Goal: Transaction & Acquisition: Book appointment/travel/reservation

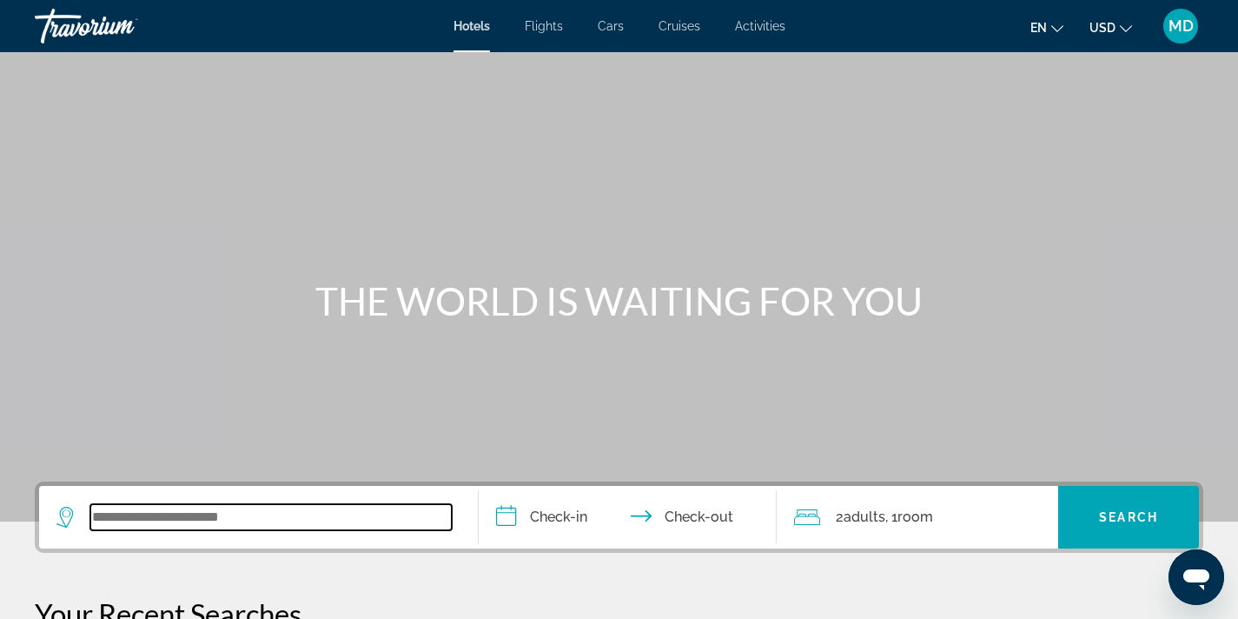
click at [218, 515] on input "Search widget" at bounding box center [271, 517] width 362 height 26
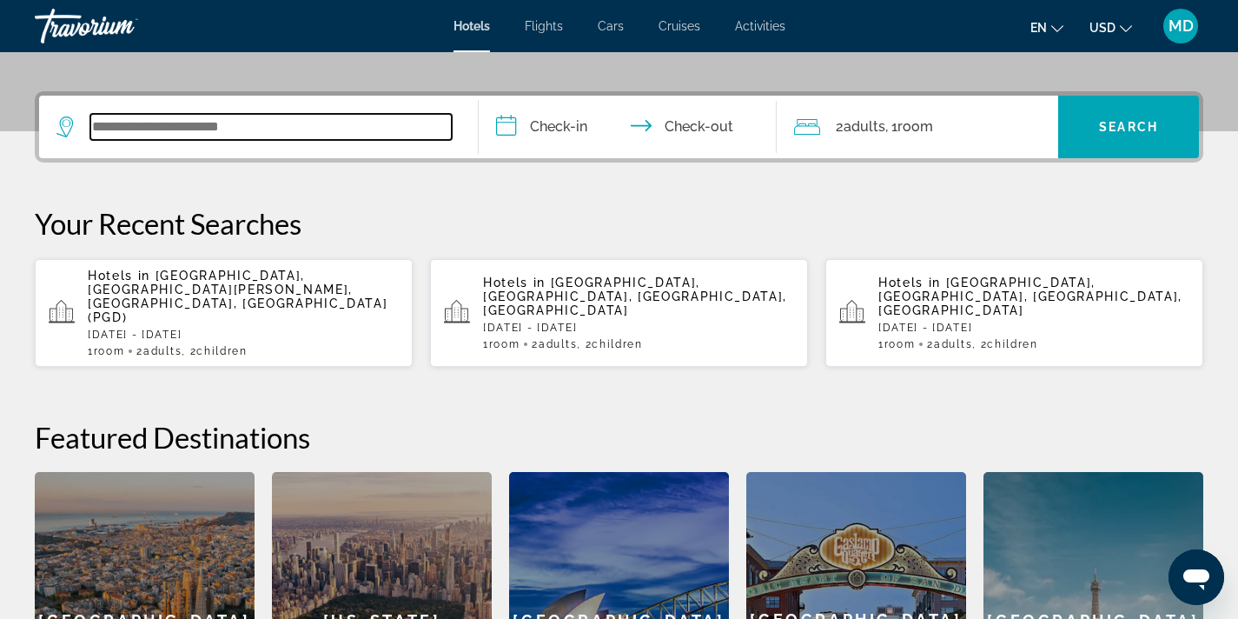
scroll to position [425, 0]
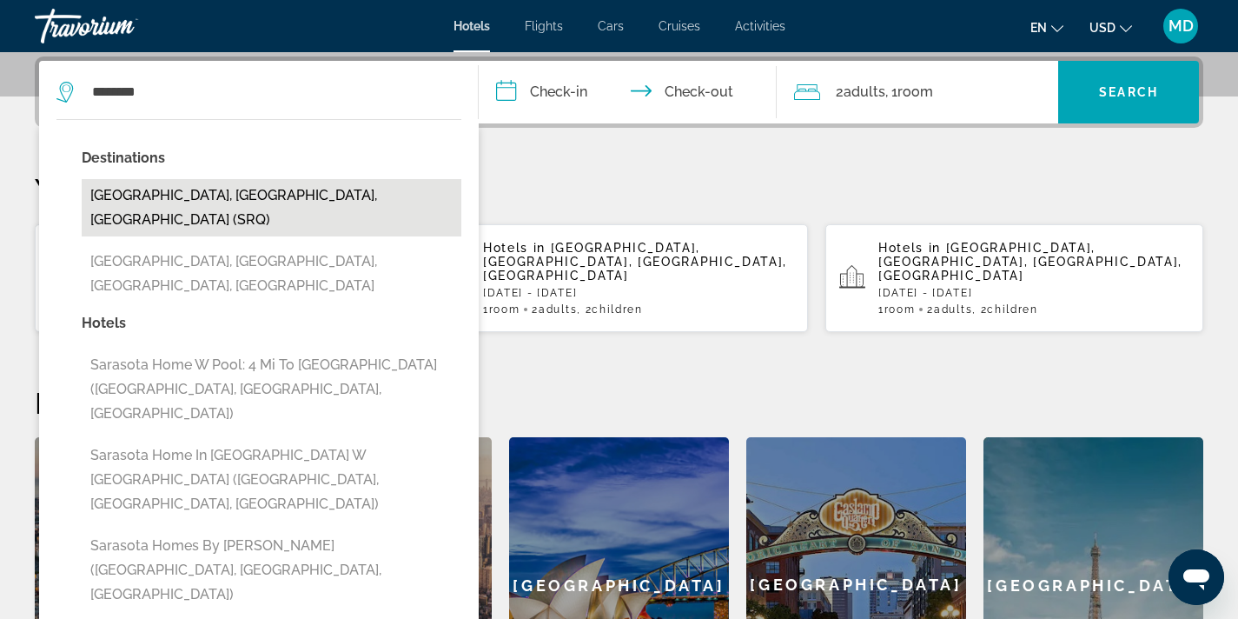
click at [204, 202] on button "[GEOGRAPHIC_DATA], [GEOGRAPHIC_DATA], [GEOGRAPHIC_DATA] (SRQ)" at bounding box center [272, 207] width 380 height 57
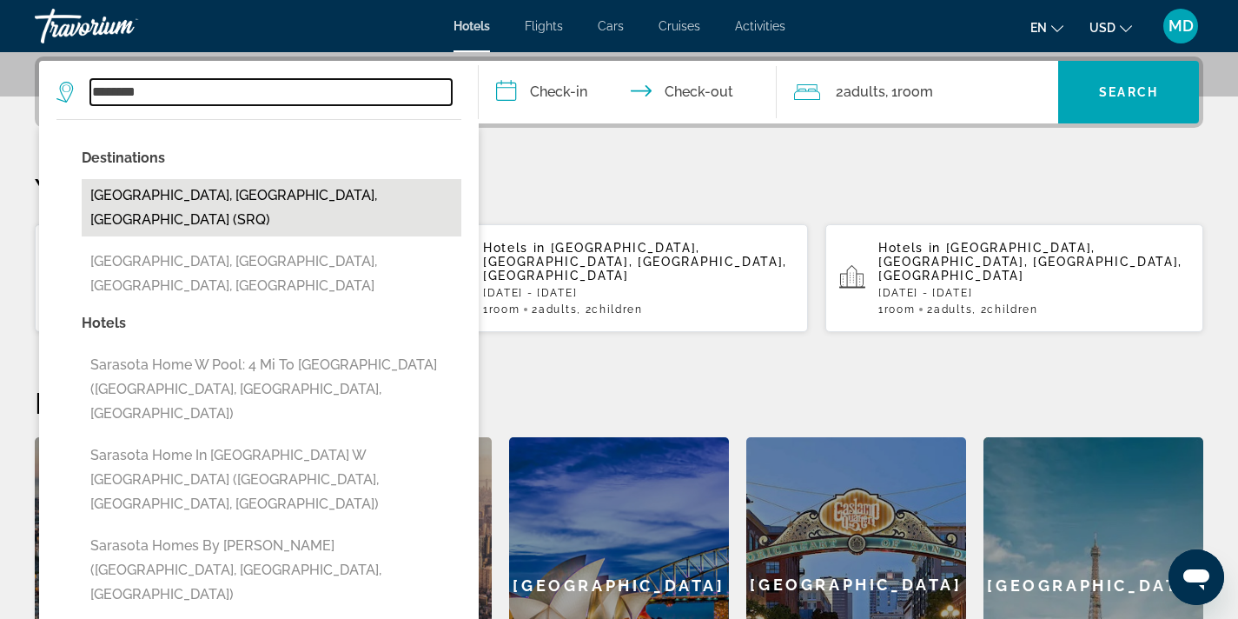
type input "**********"
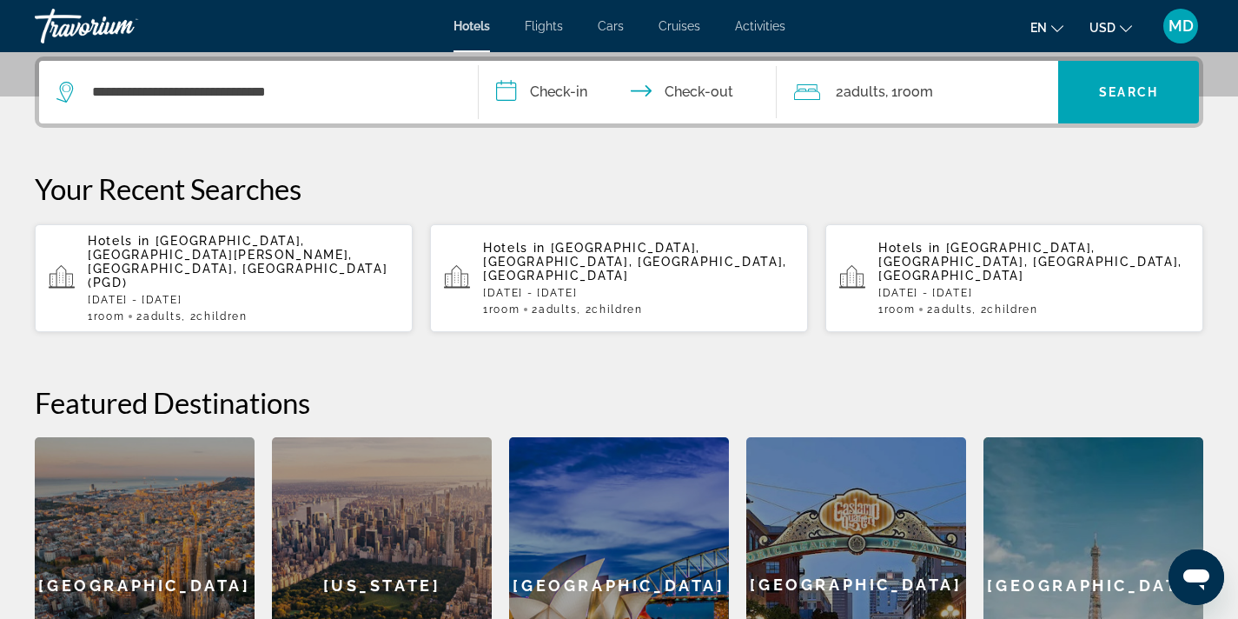
click at [576, 104] on input "**********" at bounding box center [632, 95] width 306 height 68
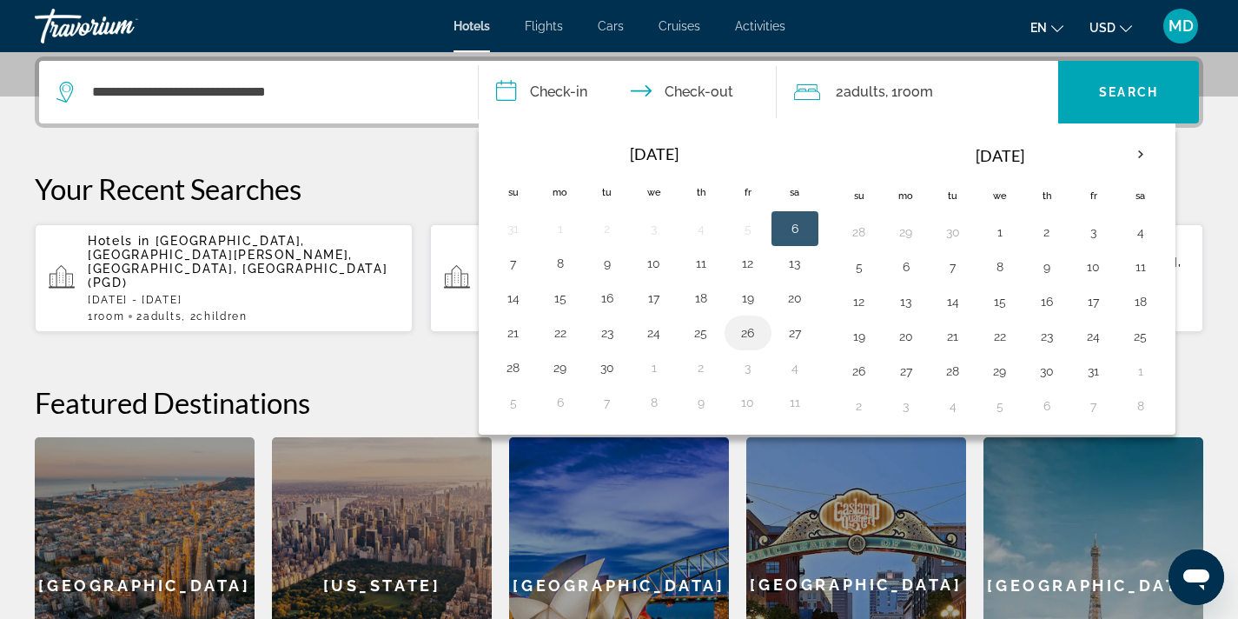
click at [750, 331] on button "26" at bounding box center [748, 333] width 28 height 24
click at [510, 370] on button "28" at bounding box center [514, 367] width 28 height 24
type input "**********"
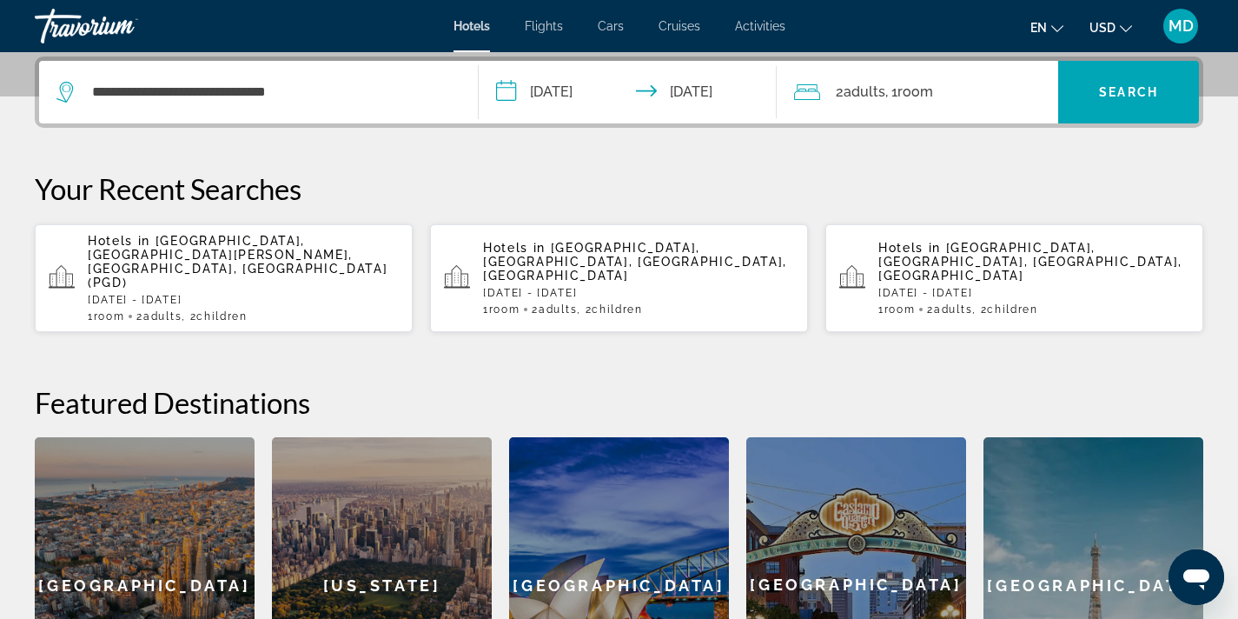
click at [876, 96] on span "Adults" at bounding box center [865, 91] width 42 height 17
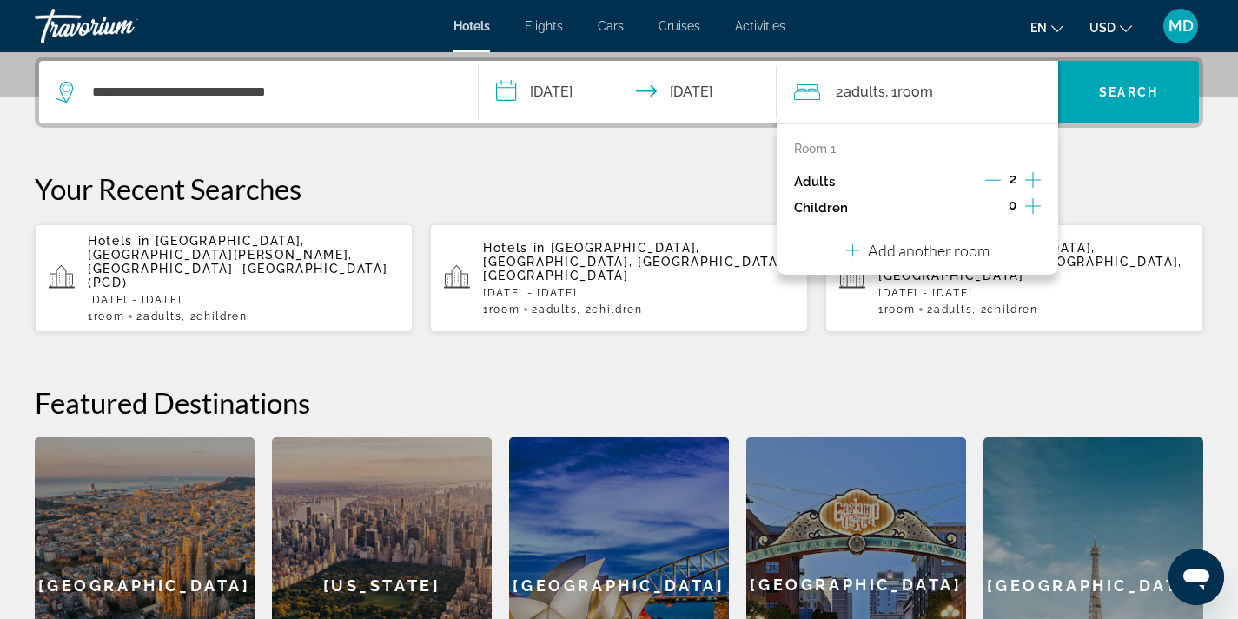
click at [1030, 204] on icon "Increment children" at bounding box center [1034, 206] width 16 height 21
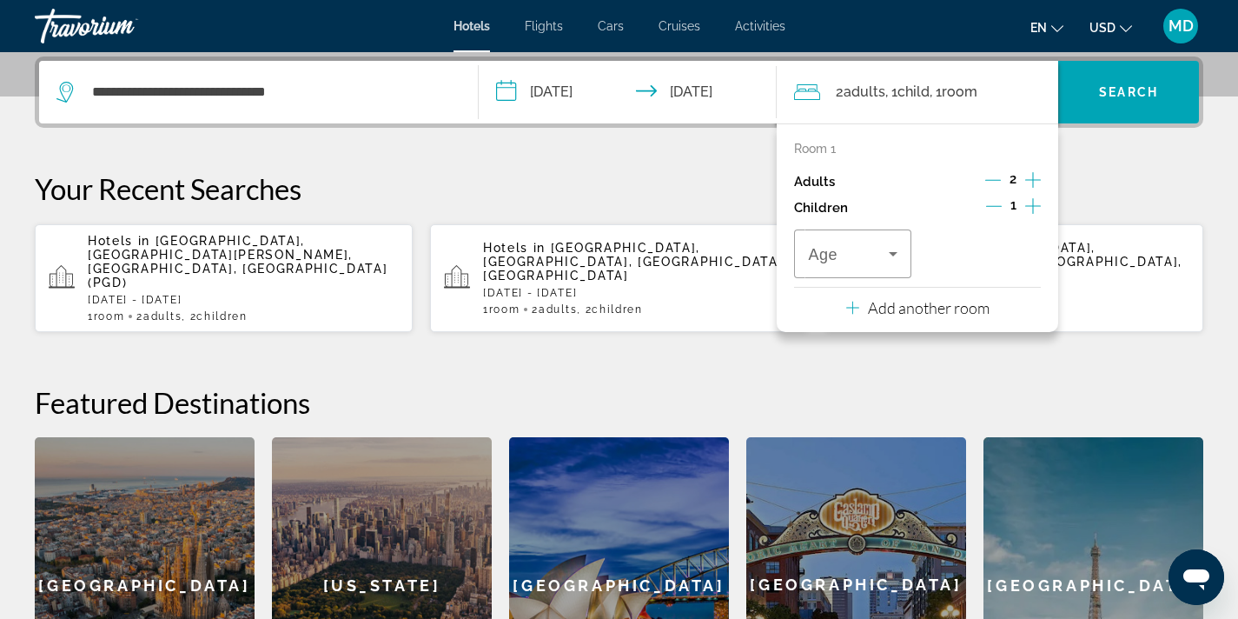
click at [1030, 204] on icon "Increment children" at bounding box center [1034, 206] width 16 height 21
click at [891, 249] on icon "Travelers: 2 adults, 2 children" at bounding box center [893, 253] width 21 height 21
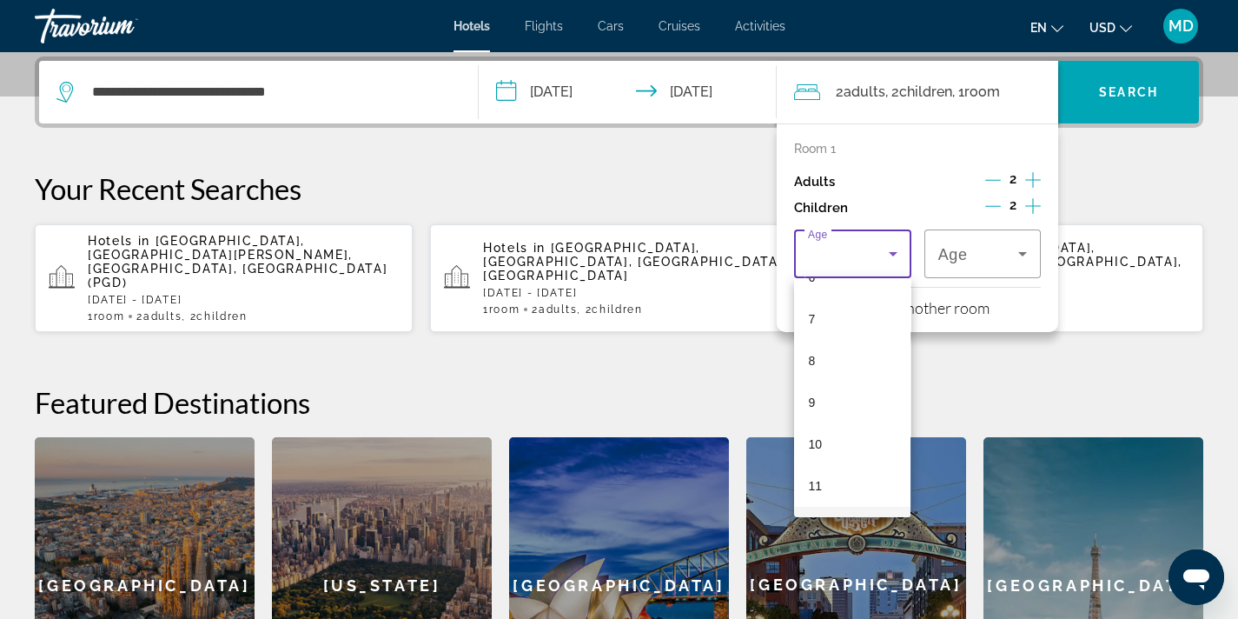
scroll to position [295, 0]
click at [826, 510] on mat-option "12" at bounding box center [852, 511] width 116 height 42
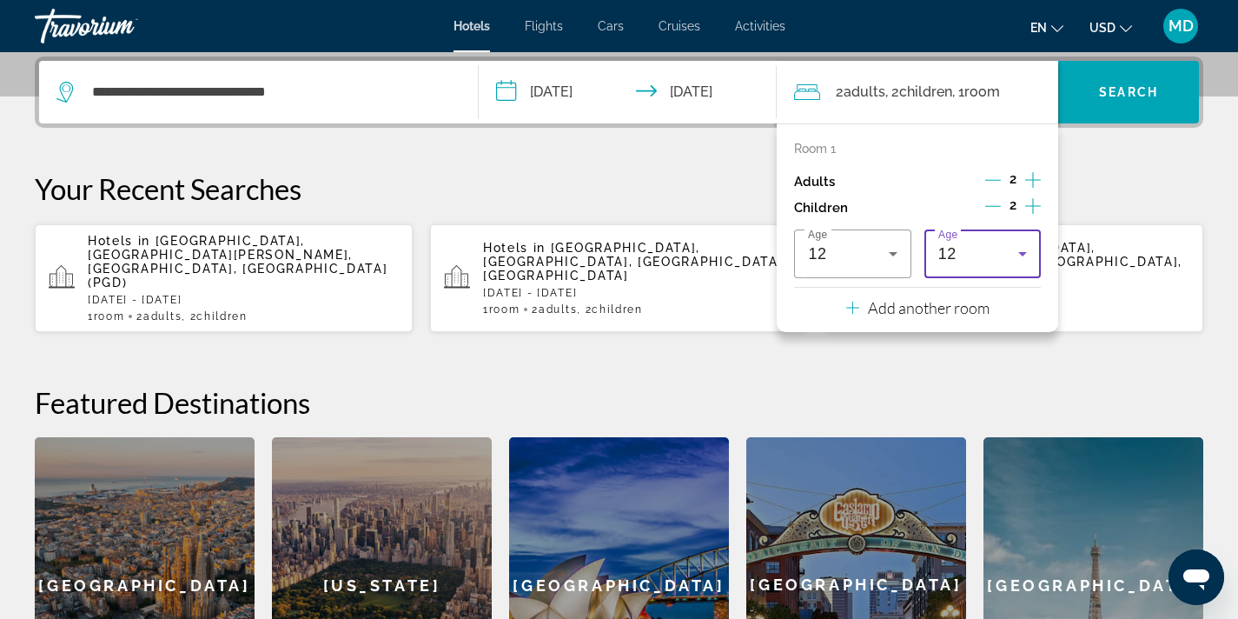
click at [1023, 249] on icon "Travelers: 2 adults, 2 children" at bounding box center [1023, 253] width 21 height 21
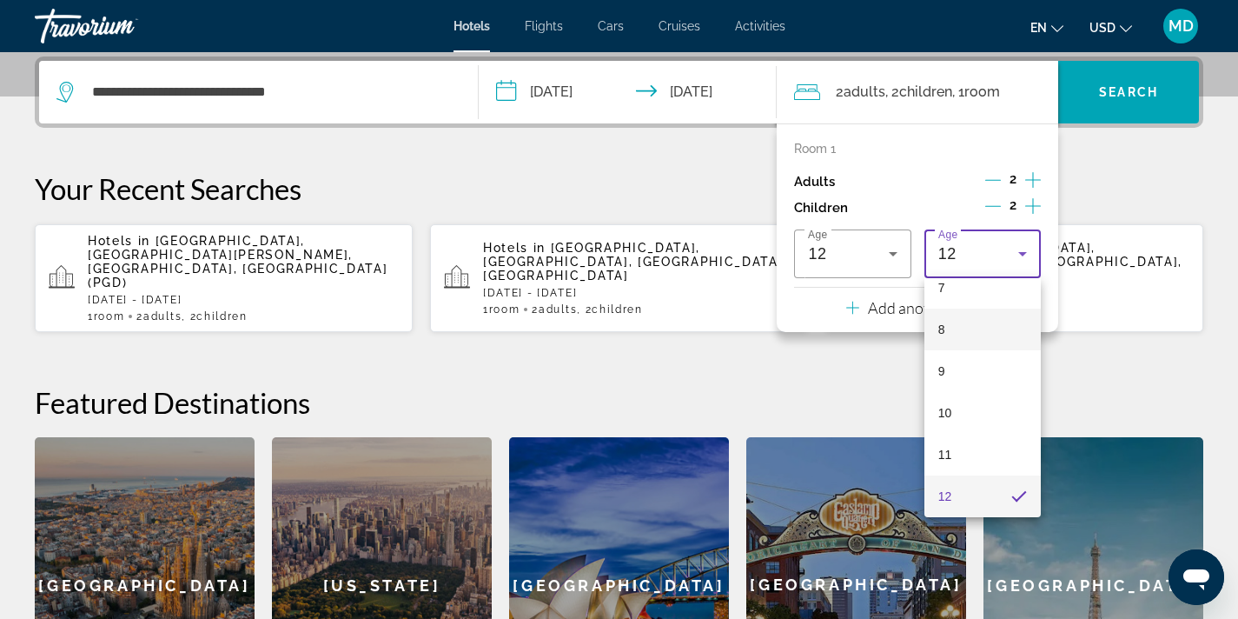
scroll to position [96, 0]
click at [960, 377] on mat-option "4" at bounding box center [983, 377] width 116 height 42
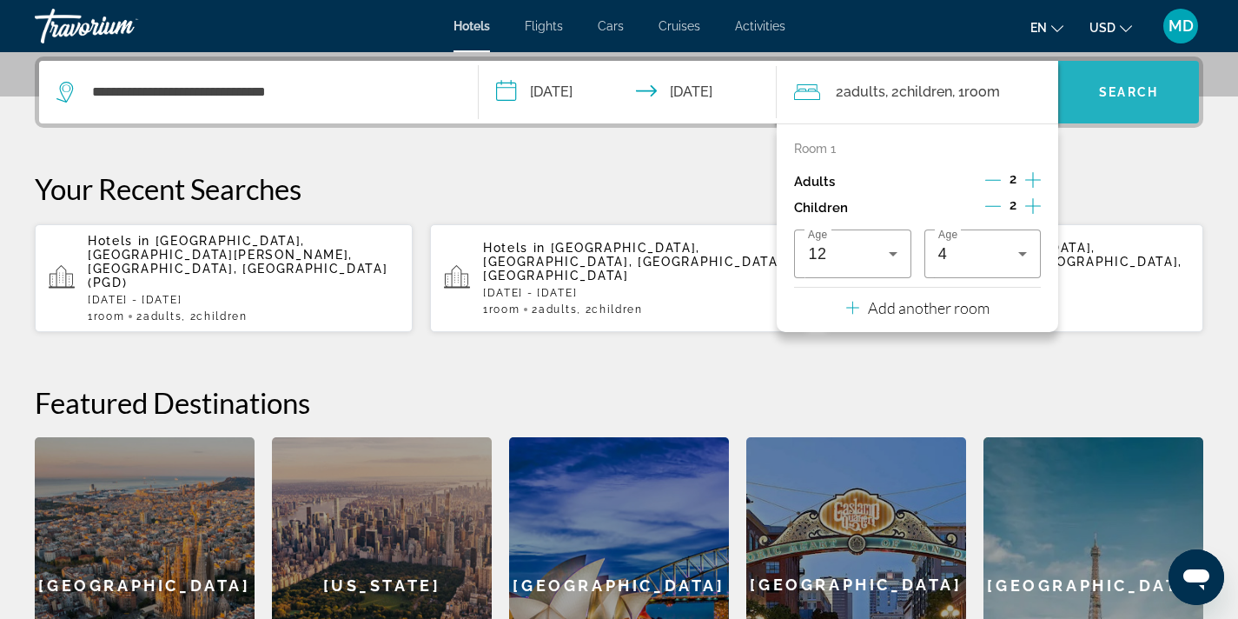
click at [1131, 94] on span "Search" at bounding box center [1128, 92] width 59 height 14
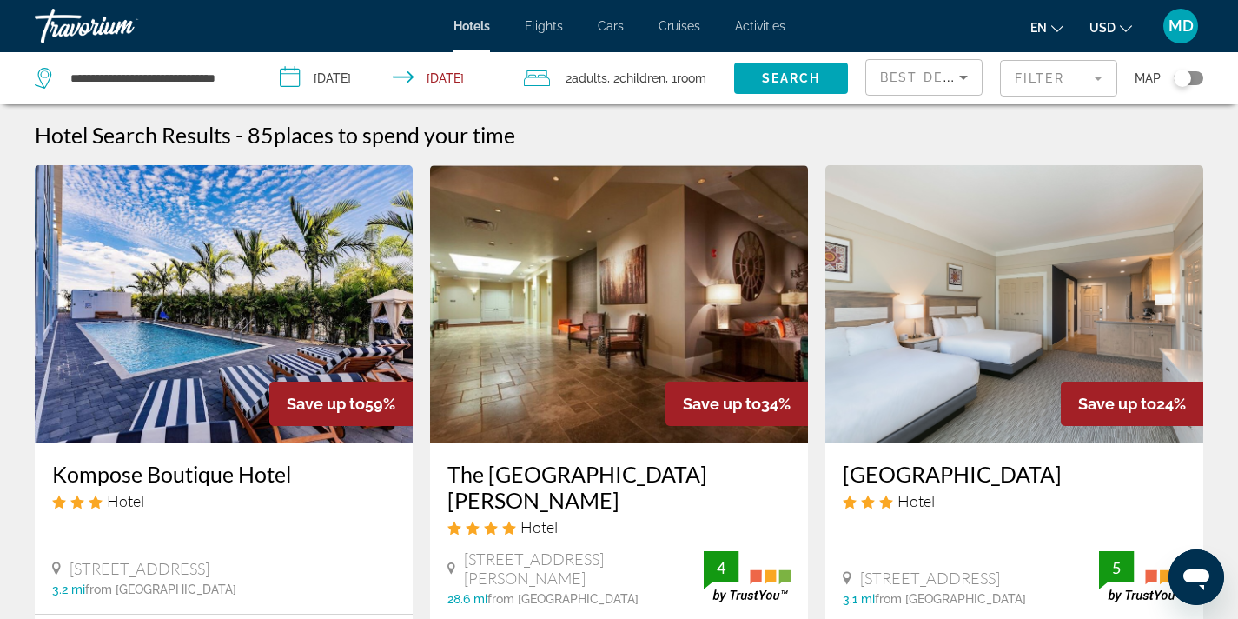
click at [1030, 84] on mat-form-field "Filter" at bounding box center [1058, 78] width 117 height 37
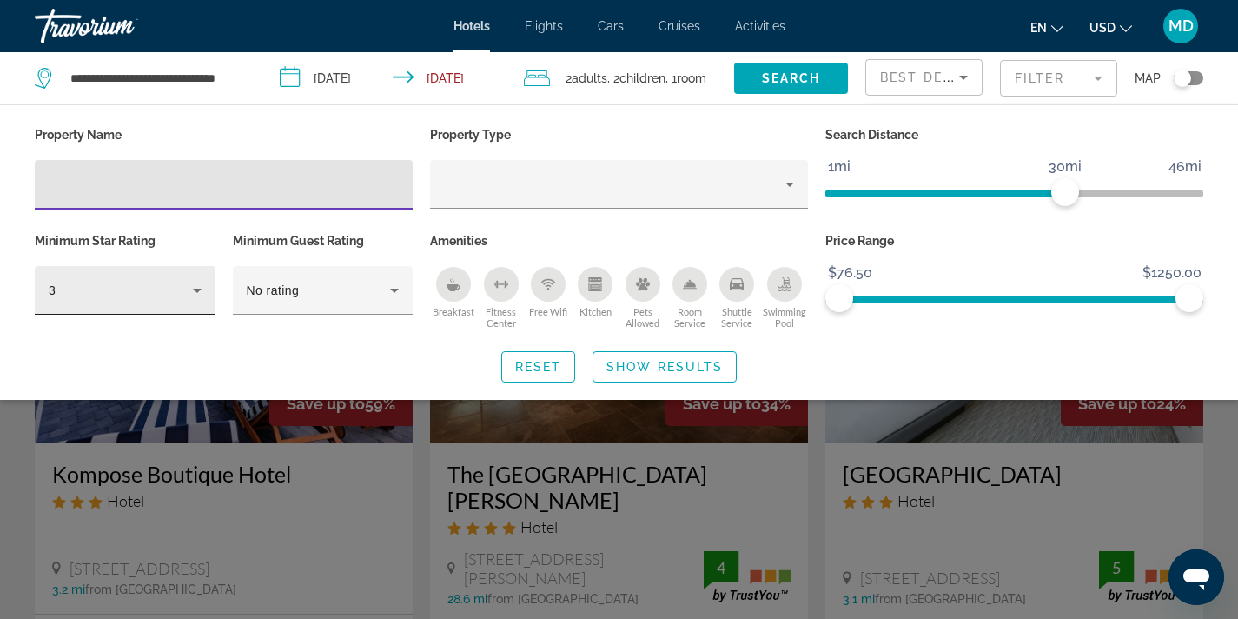
click at [194, 289] on icon "Hotel Filters" at bounding box center [197, 291] width 9 height 4
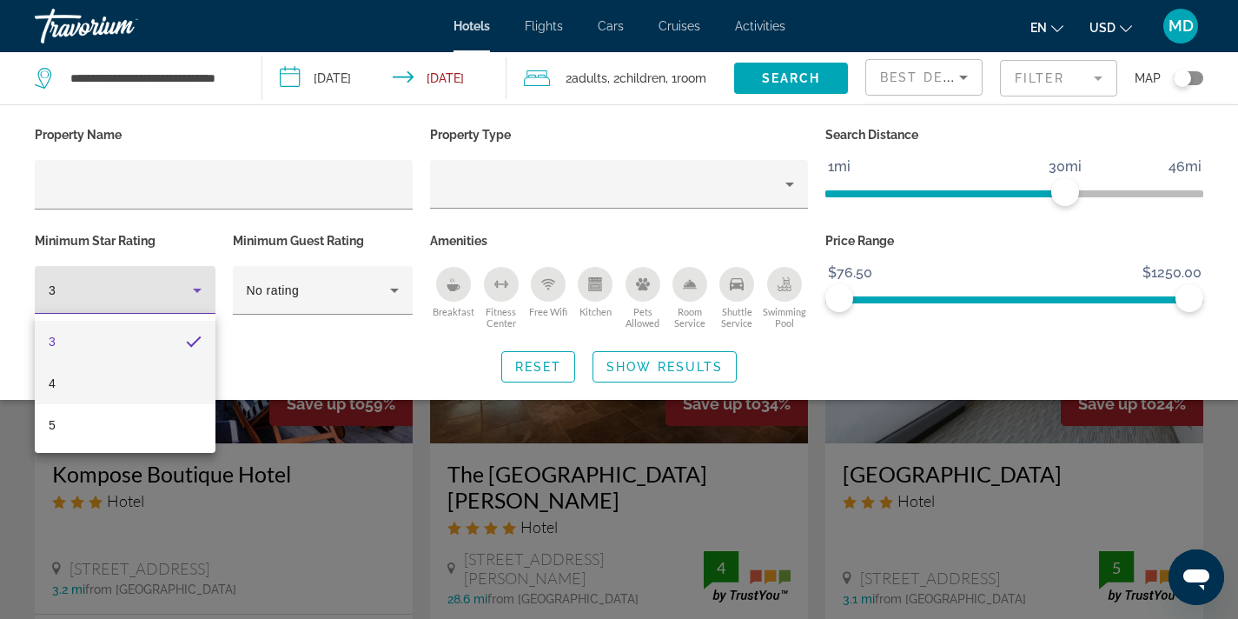
click at [128, 394] on mat-option "4" at bounding box center [125, 383] width 181 height 42
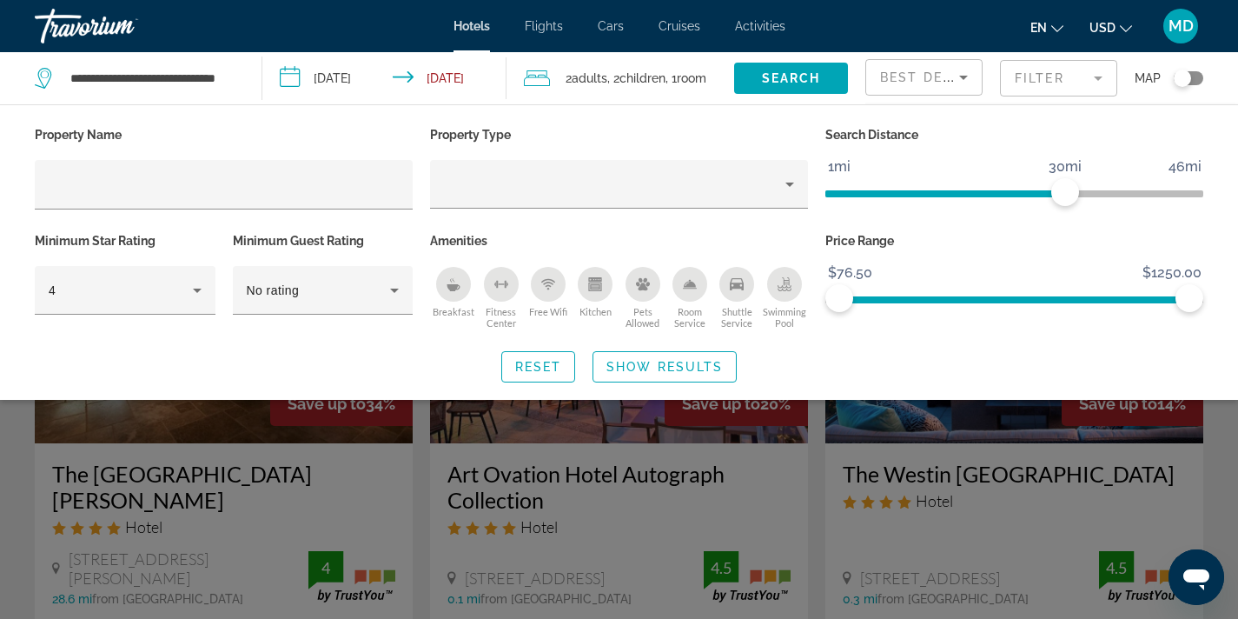
click at [346, 353] on div "Reset Show Results" at bounding box center [619, 366] width 1169 height 31
click at [632, 440] on div "Search widget" at bounding box center [619, 440] width 1238 height 358
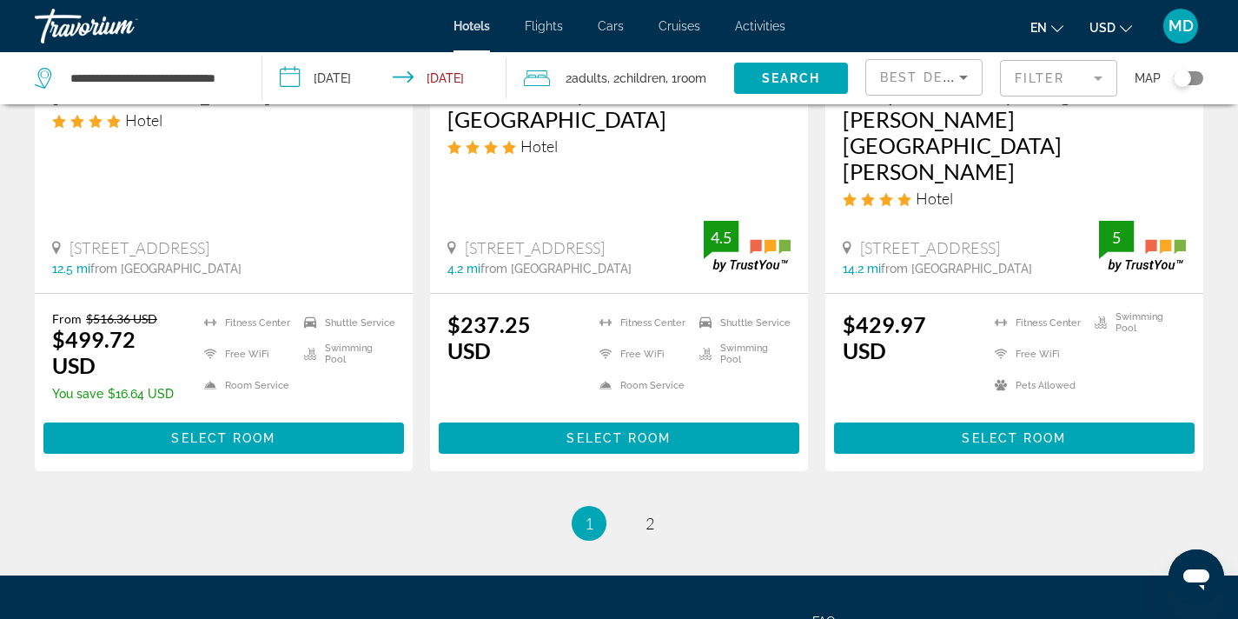
scroll to position [2409, 0]
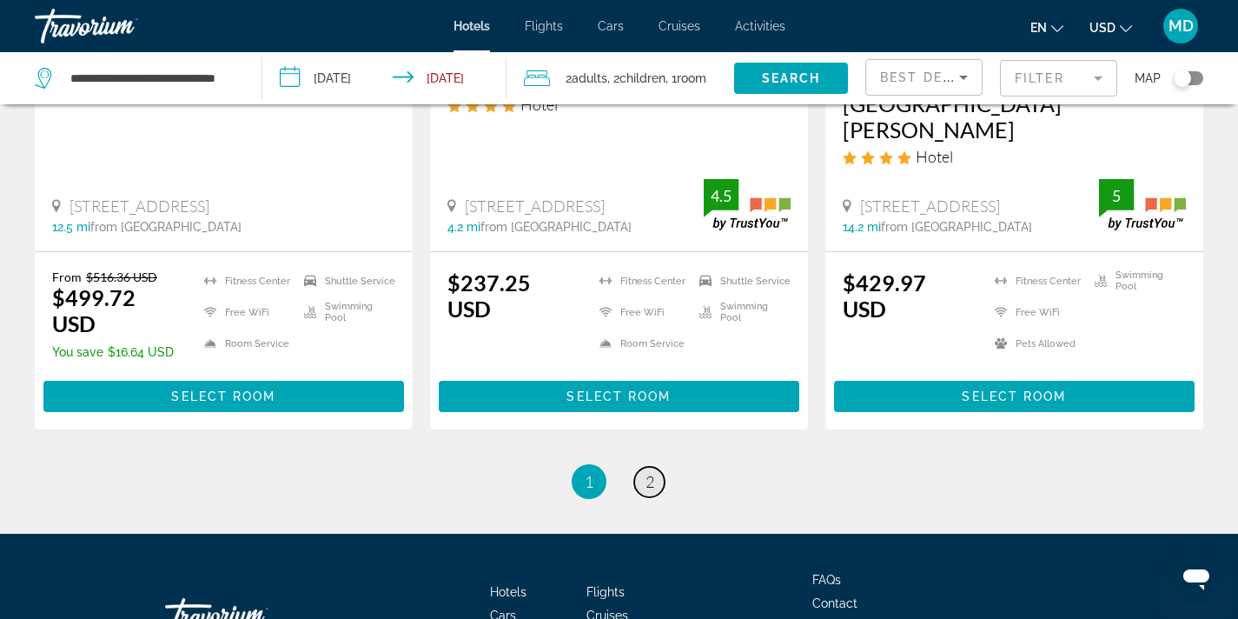
click at [654, 467] on link "page 2" at bounding box center [649, 482] width 30 height 30
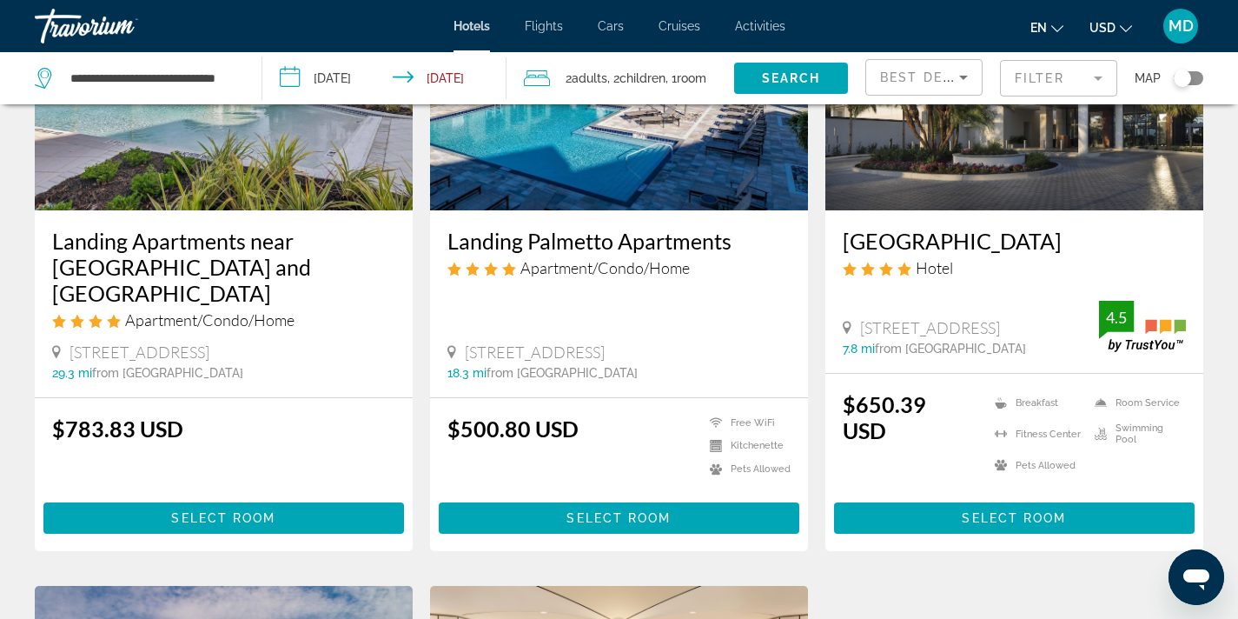
scroll to position [1529, 0]
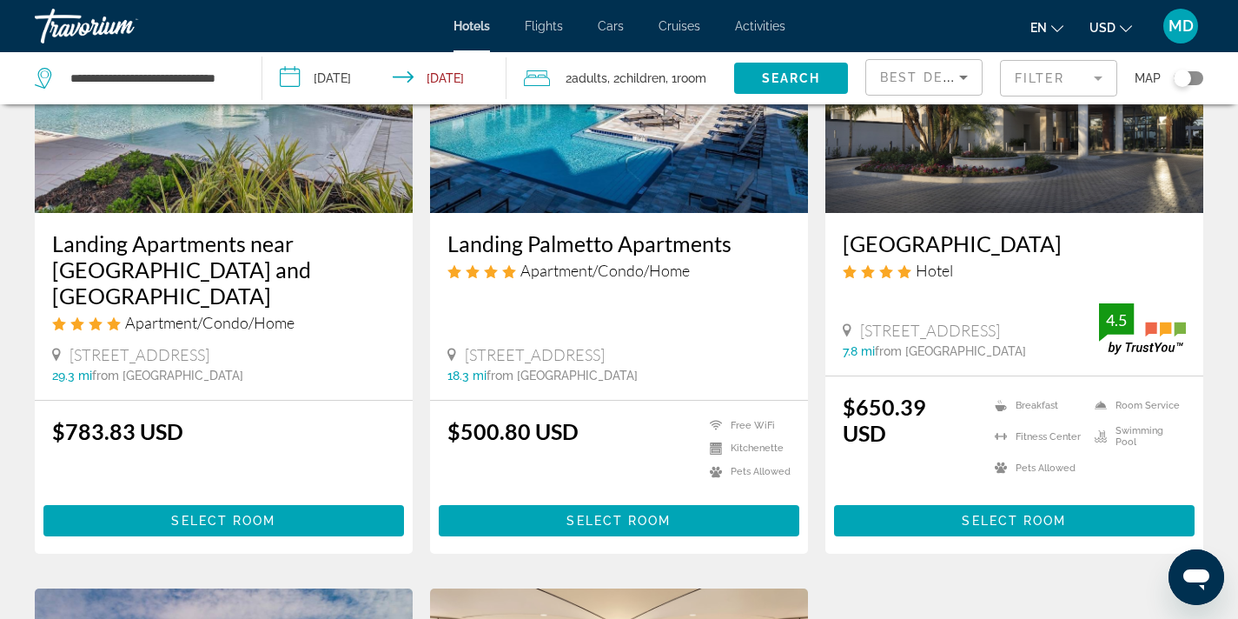
click at [239, 78] on div "**********" at bounding box center [139, 78] width 209 height 52
click at [235, 76] on input "**********" at bounding box center [152, 78] width 167 height 26
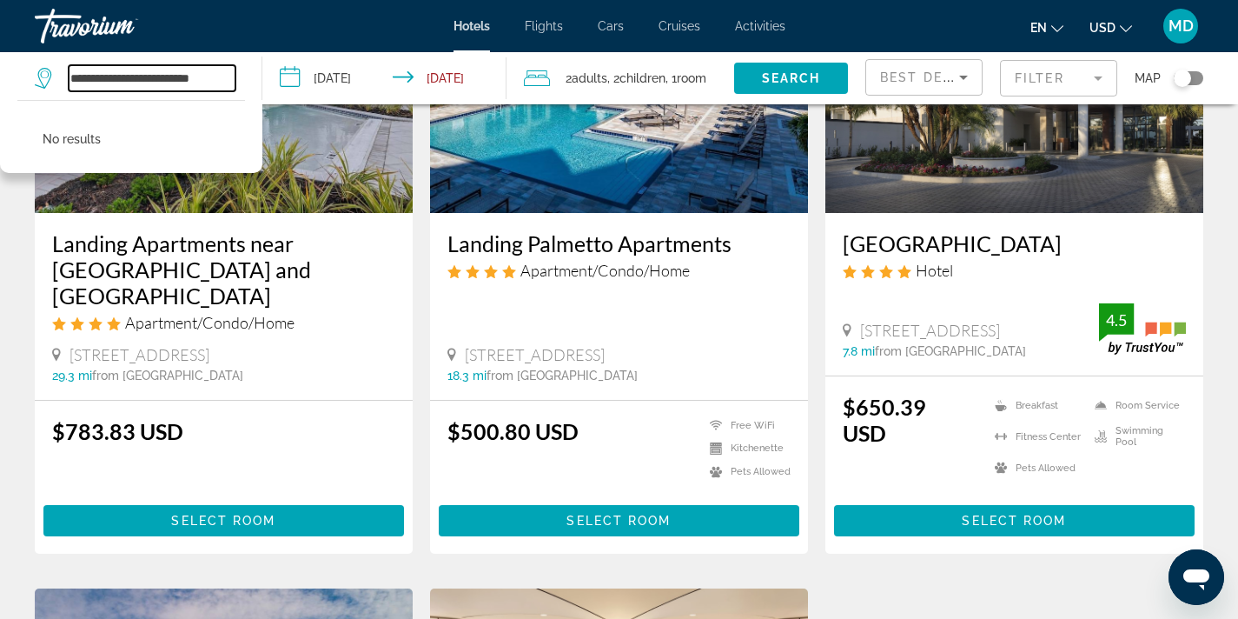
scroll to position [0, 0]
click at [196, 77] on input "**********" at bounding box center [152, 78] width 167 height 26
type input "*"
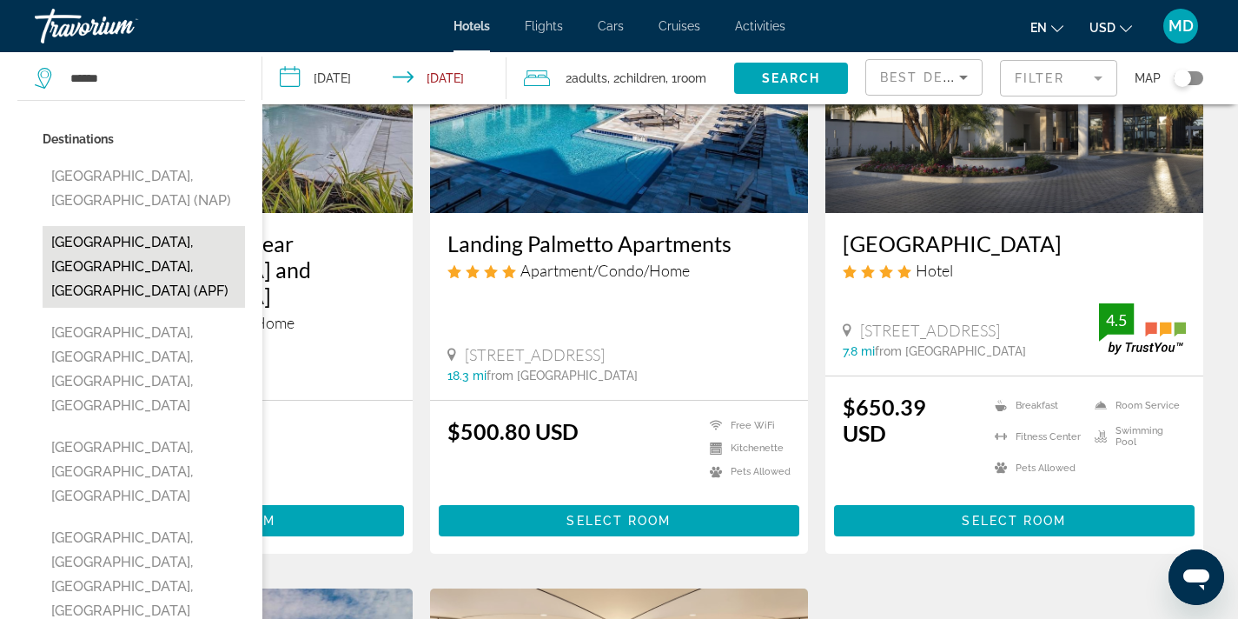
click at [160, 226] on button "[GEOGRAPHIC_DATA], [GEOGRAPHIC_DATA], [GEOGRAPHIC_DATA] (APF)" at bounding box center [144, 267] width 203 height 82
type input "**********"
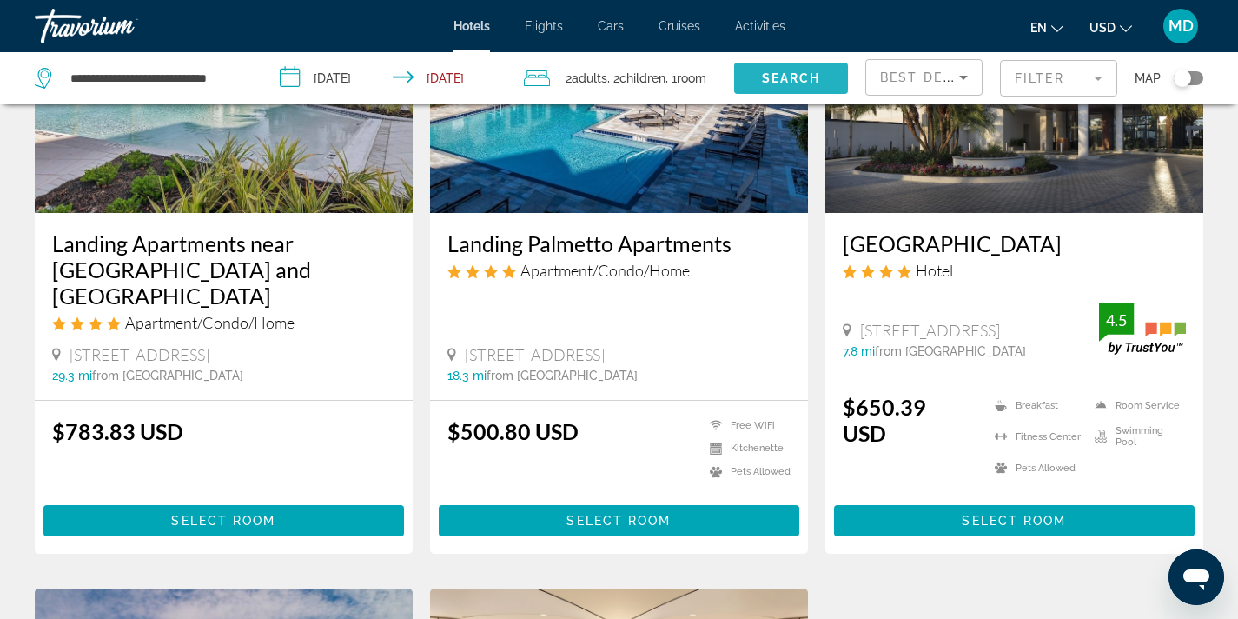
click at [780, 76] on span "Search" at bounding box center [791, 78] width 59 height 14
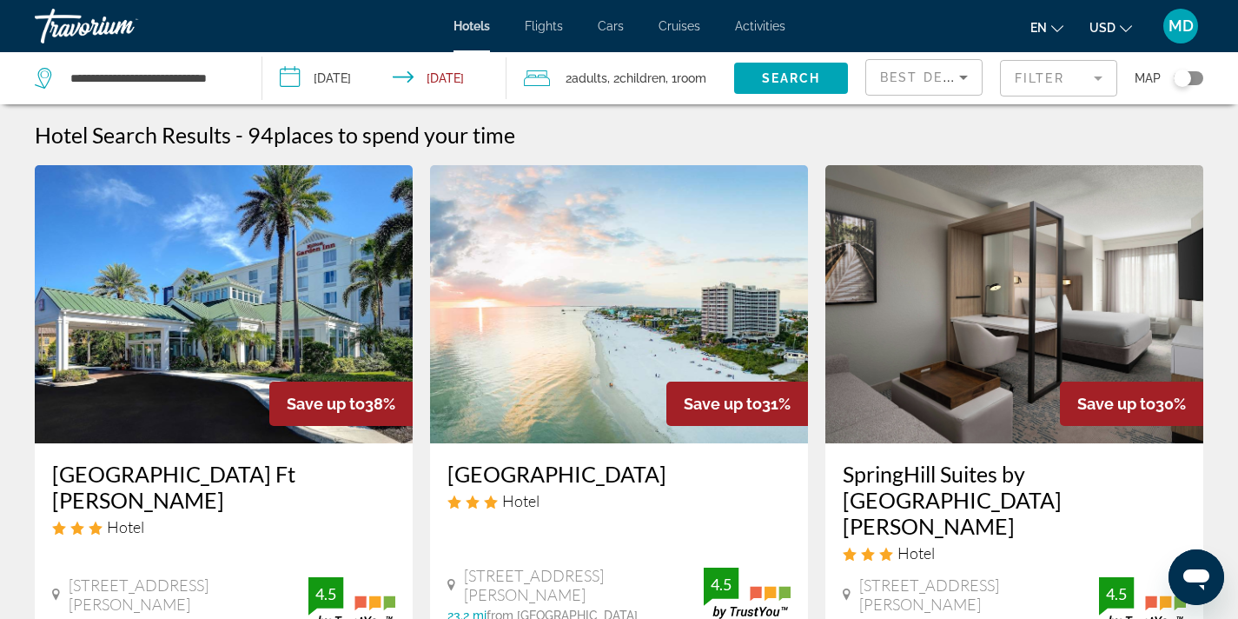
click at [1044, 79] on mat-form-field "Filter" at bounding box center [1058, 78] width 117 height 37
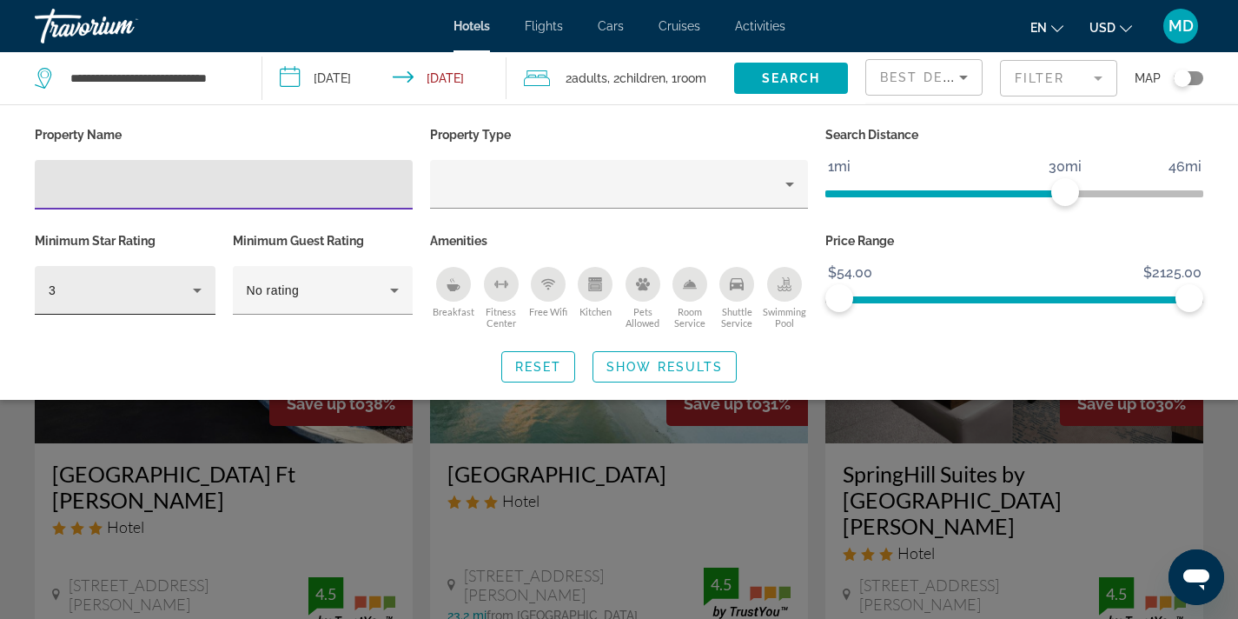
click at [202, 287] on icon "Hotel Filters" at bounding box center [197, 290] width 21 height 21
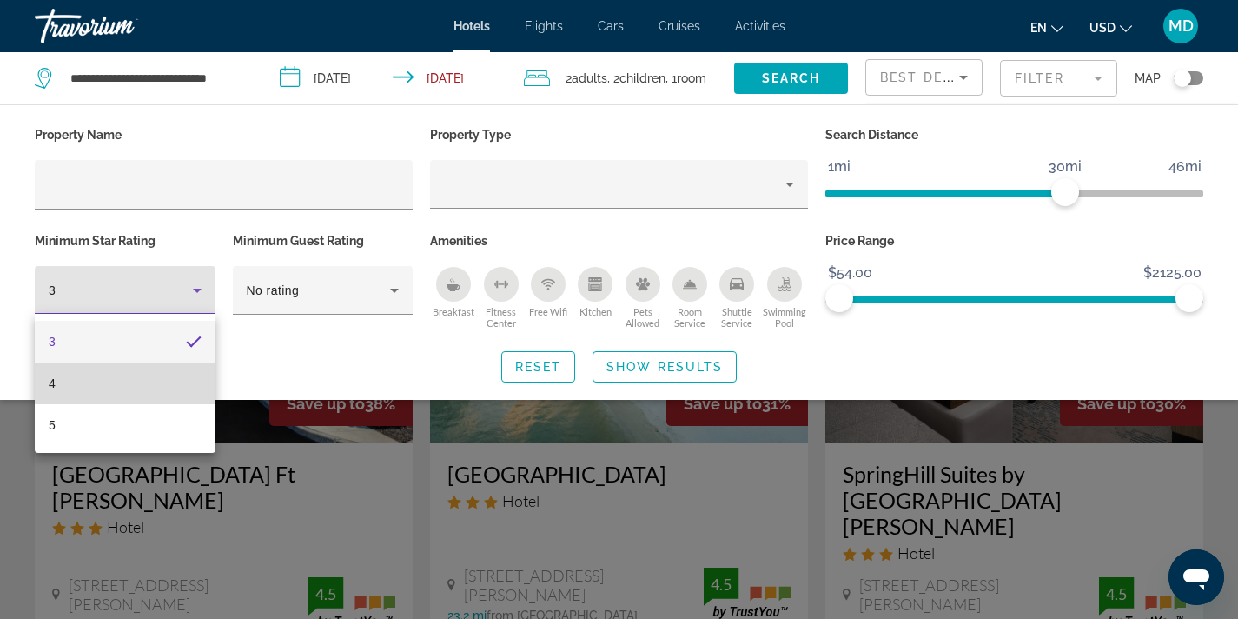
click at [145, 391] on mat-option "4" at bounding box center [125, 383] width 181 height 42
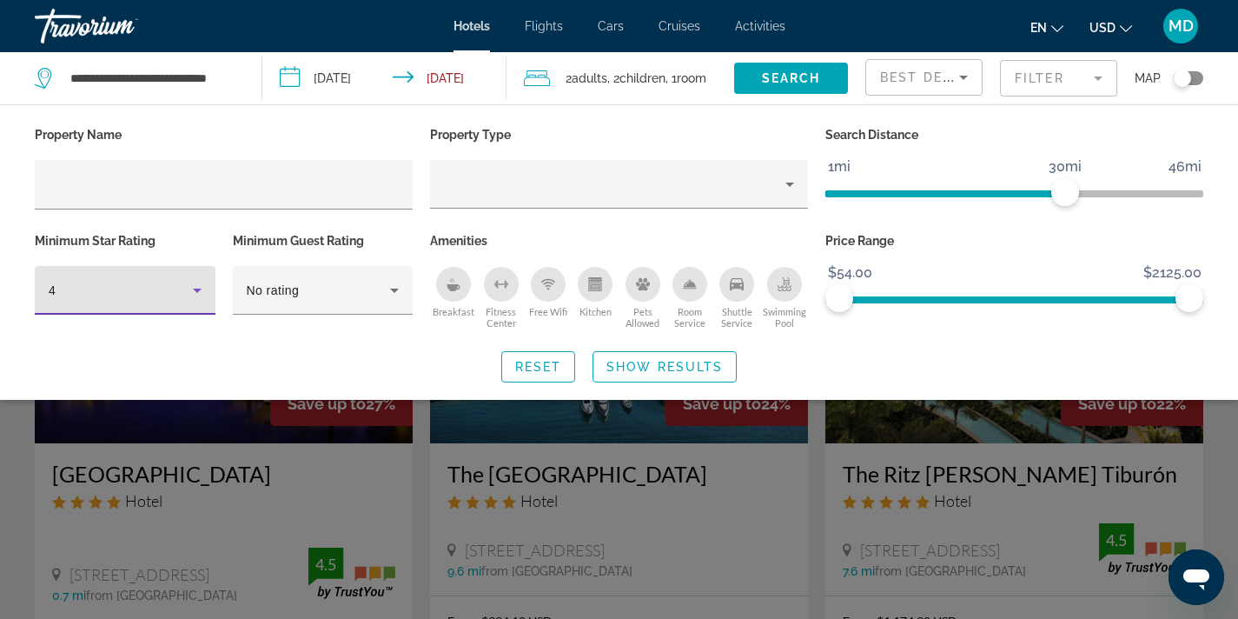
click at [354, 351] on div "Reset Show Results" at bounding box center [619, 366] width 1169 height 31
click at [398, 371] on div "Reset Show Results" at bounding box center [619, 366] width 1169 height 31
click at [905, 418] on div "Search widget" at bounding box center [619, 440] width 1238 height 358
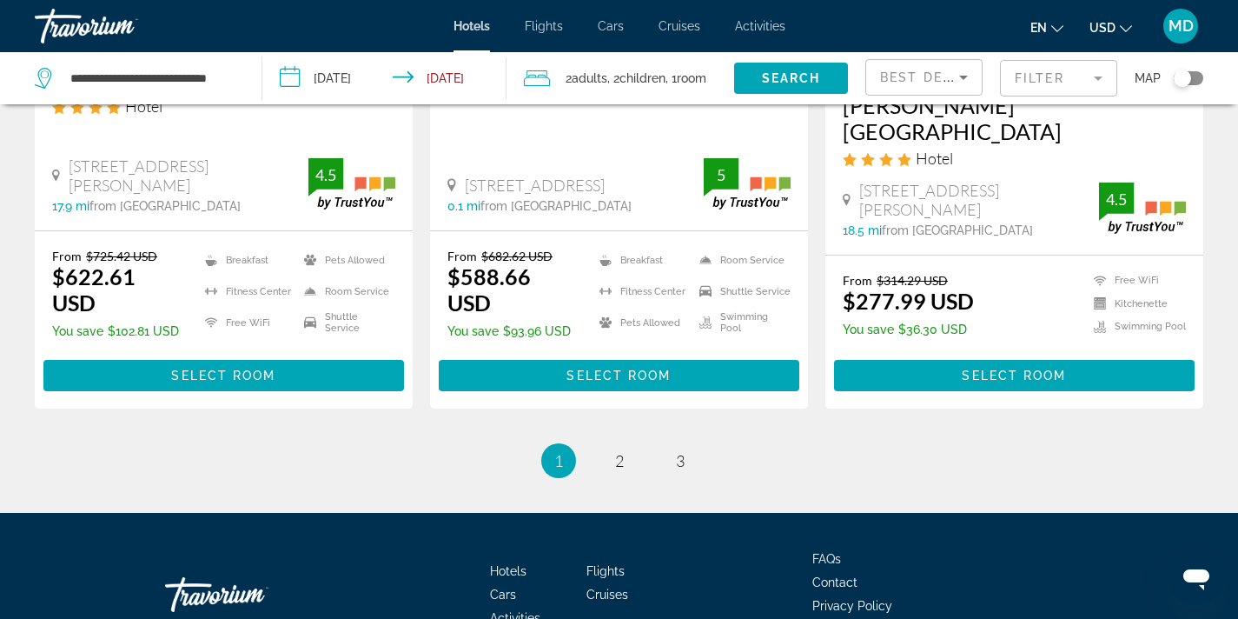
scroll to position [2381, 0]
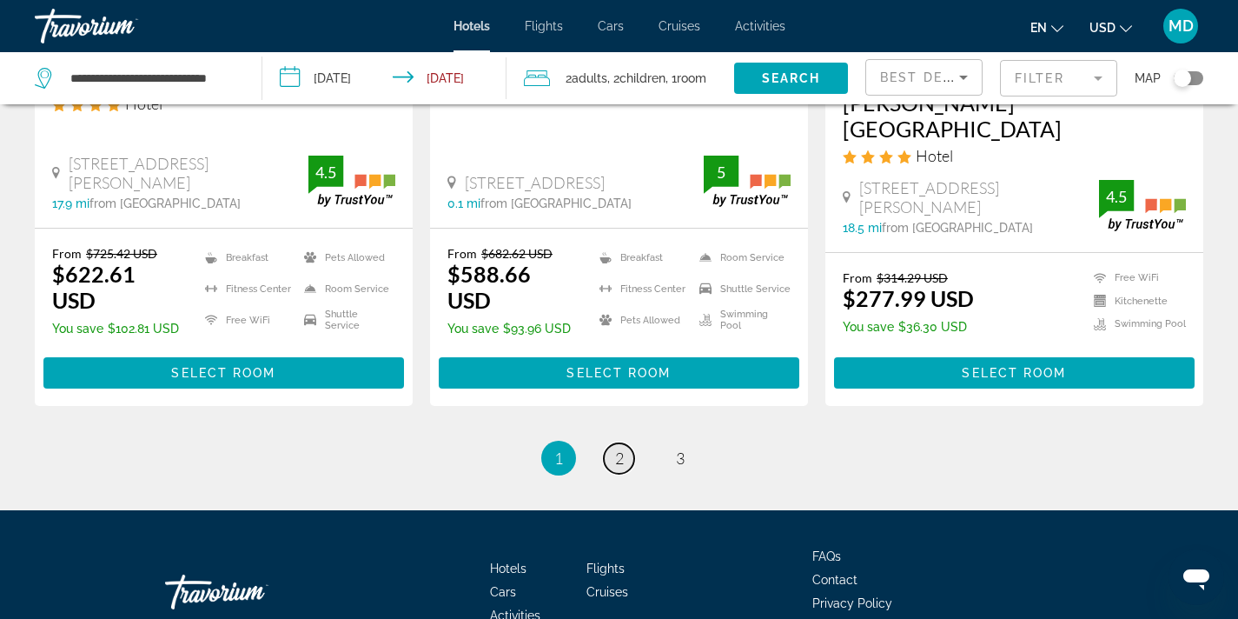
click at [614, 443] on link "page 2" at bounding box center [619, 458] width 30 height 30
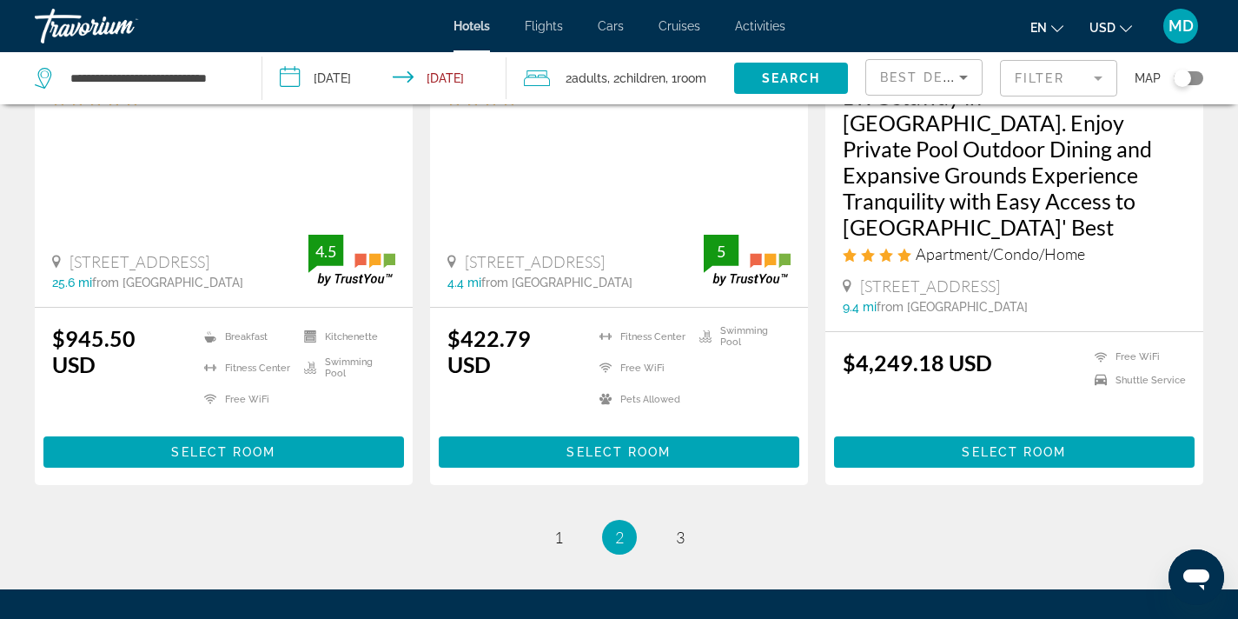
scroll to position [2447, 0]
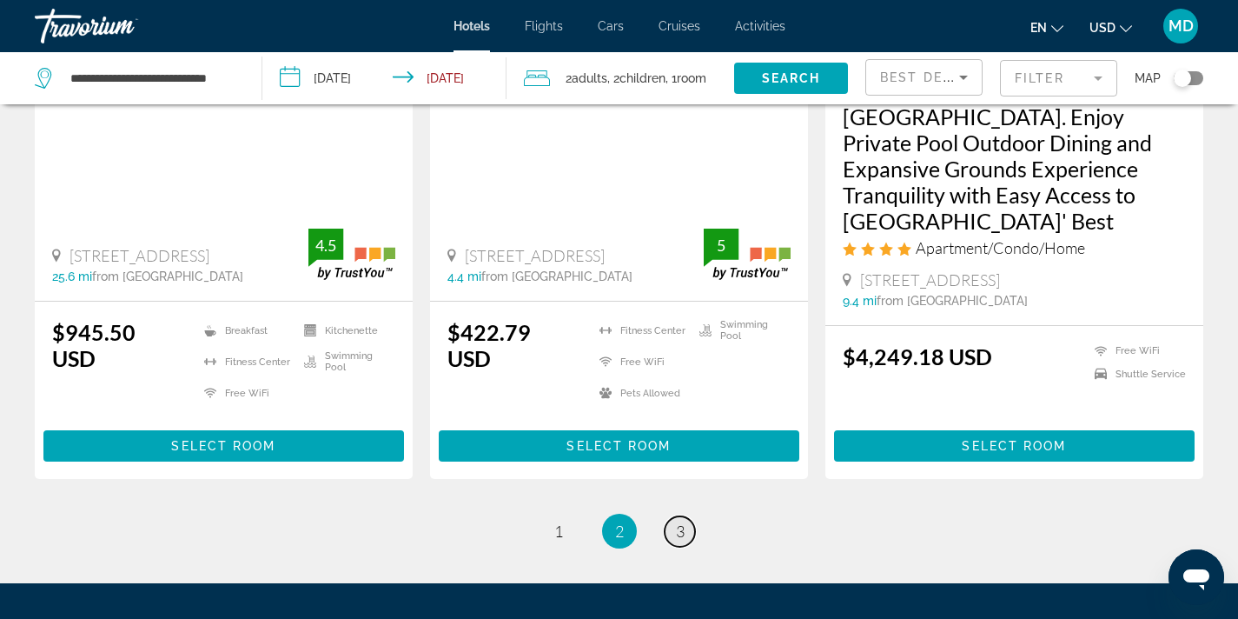
click at [682, 521] on span "3" at bounding box center [680, 530] width 9 height 19
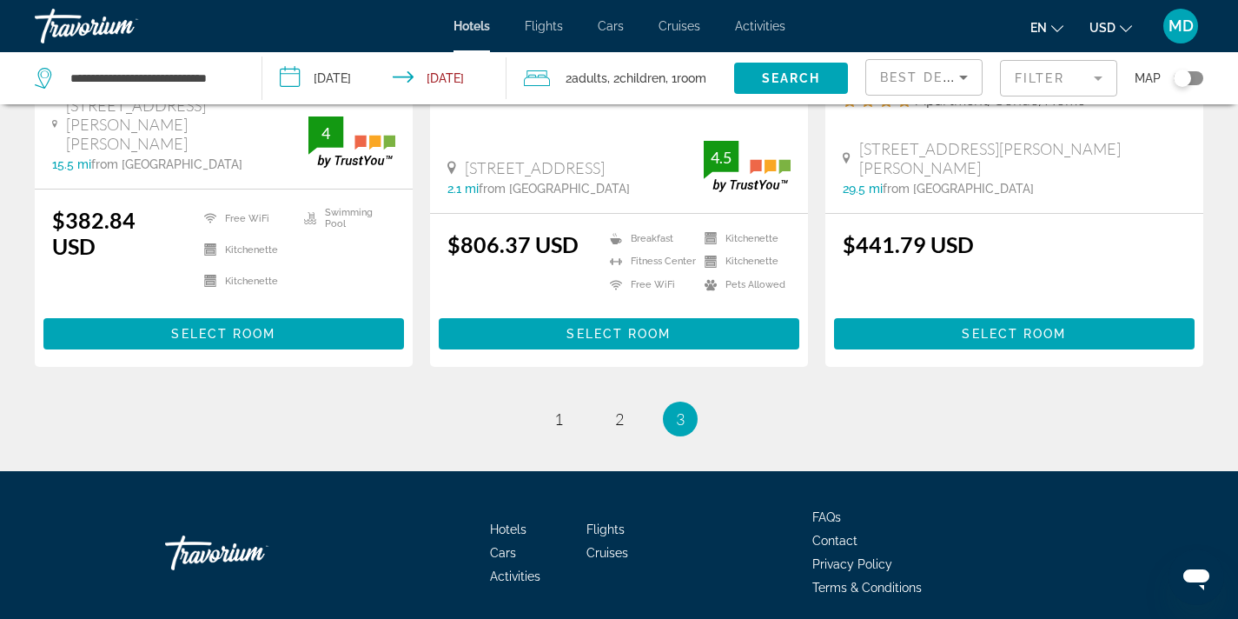
scroll to position [448, 0]
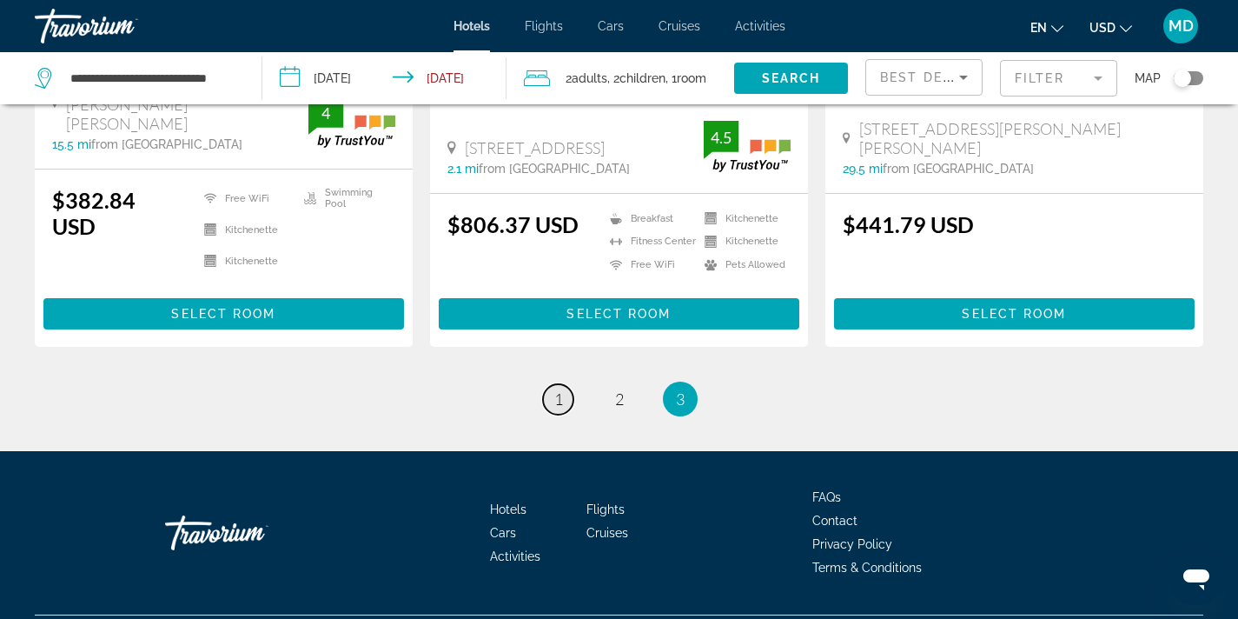
click at [555, 389] on span "1" at bounding box center [558, 398] width 9 height 19
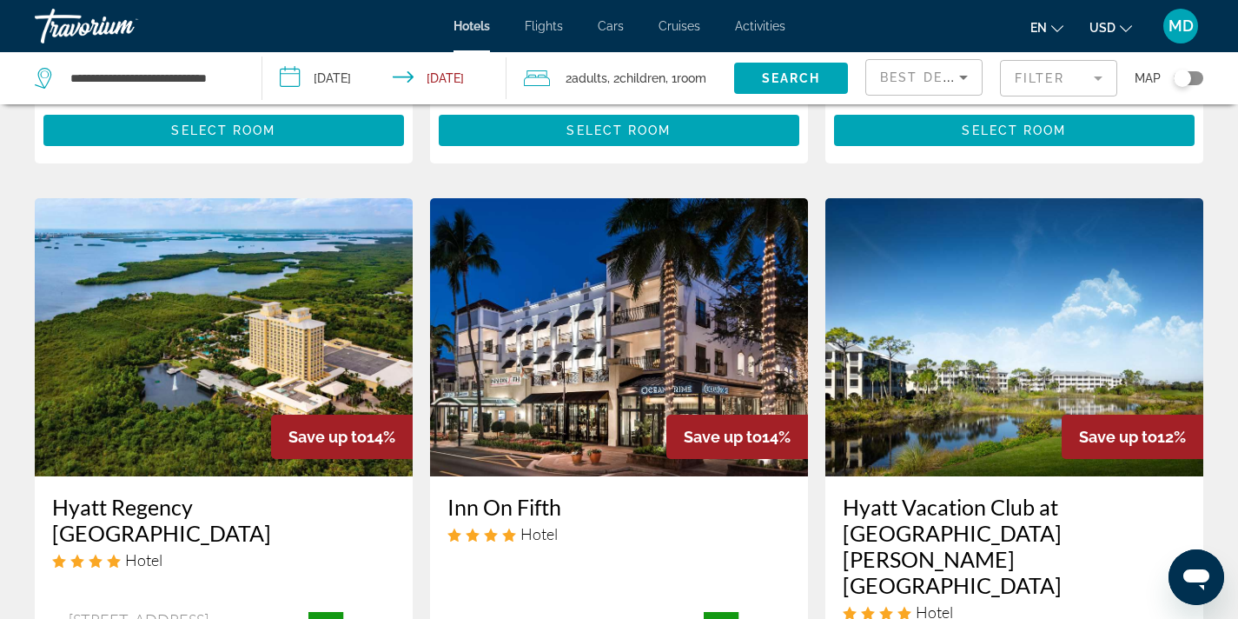
scroll to position [2387, 0]
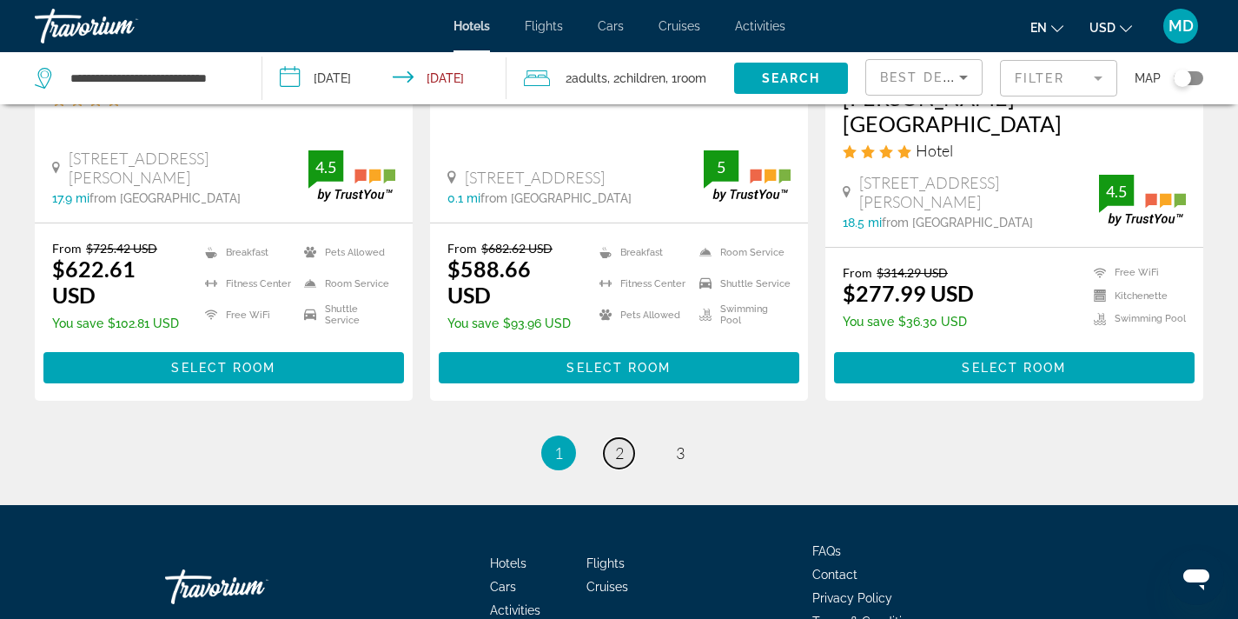
click at [618, 443] on span "2" at bounding box center [619, 452] width 9 height 19
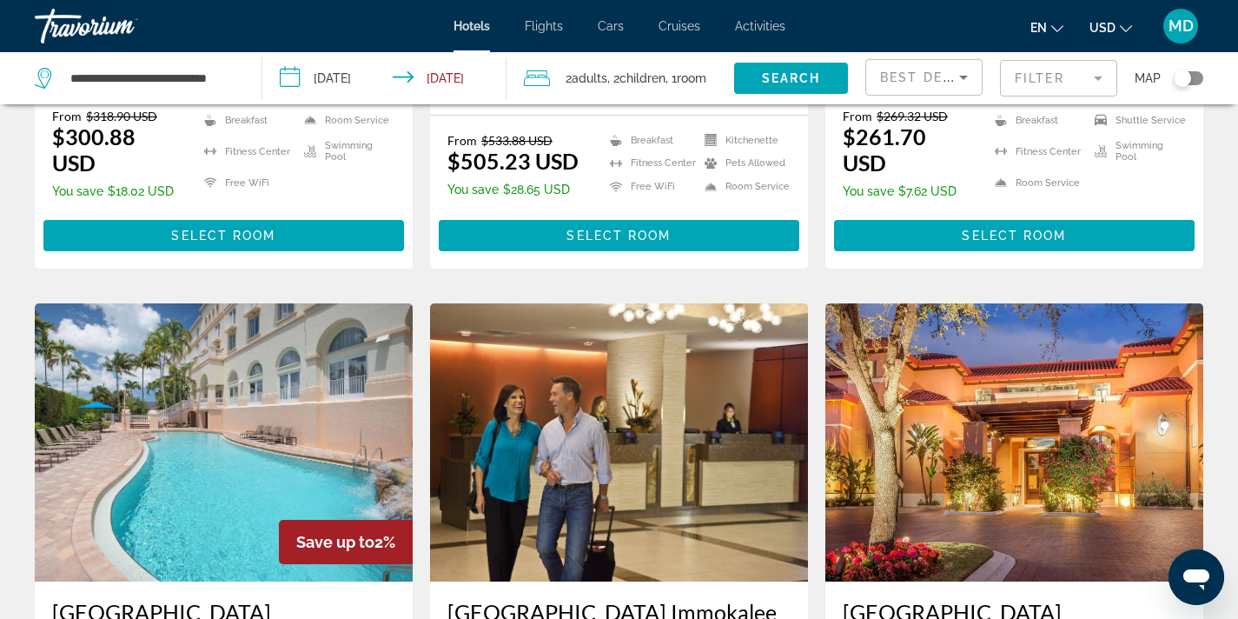
scroll to position [1140, 0]
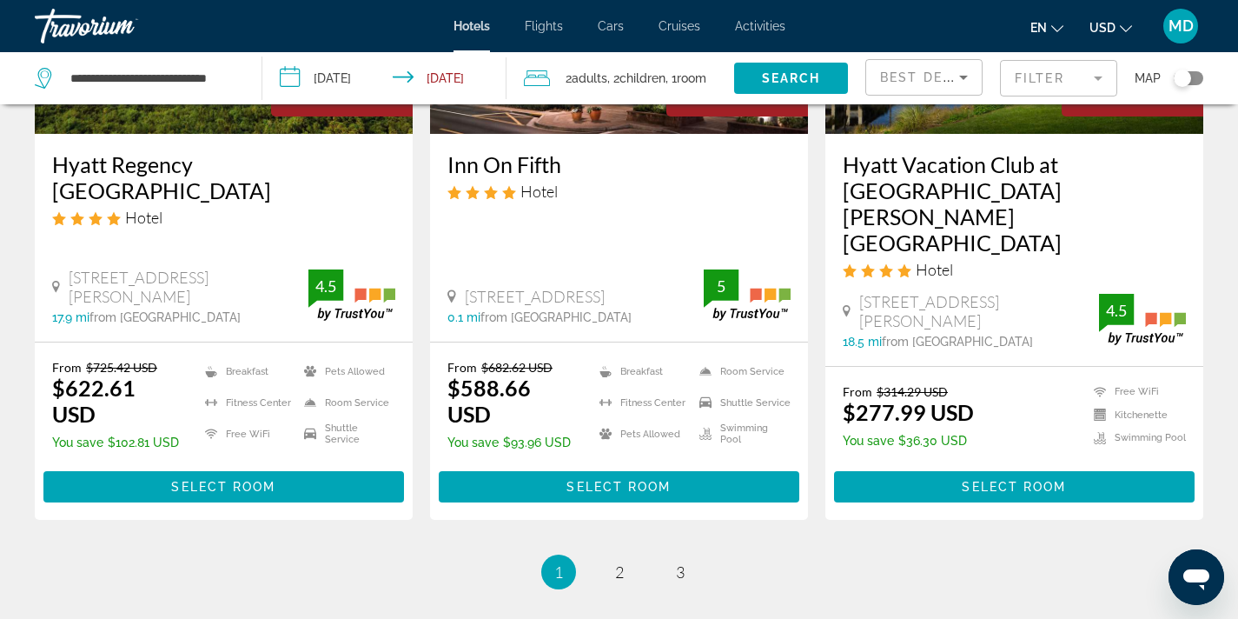
scroll to position [2278, 0]
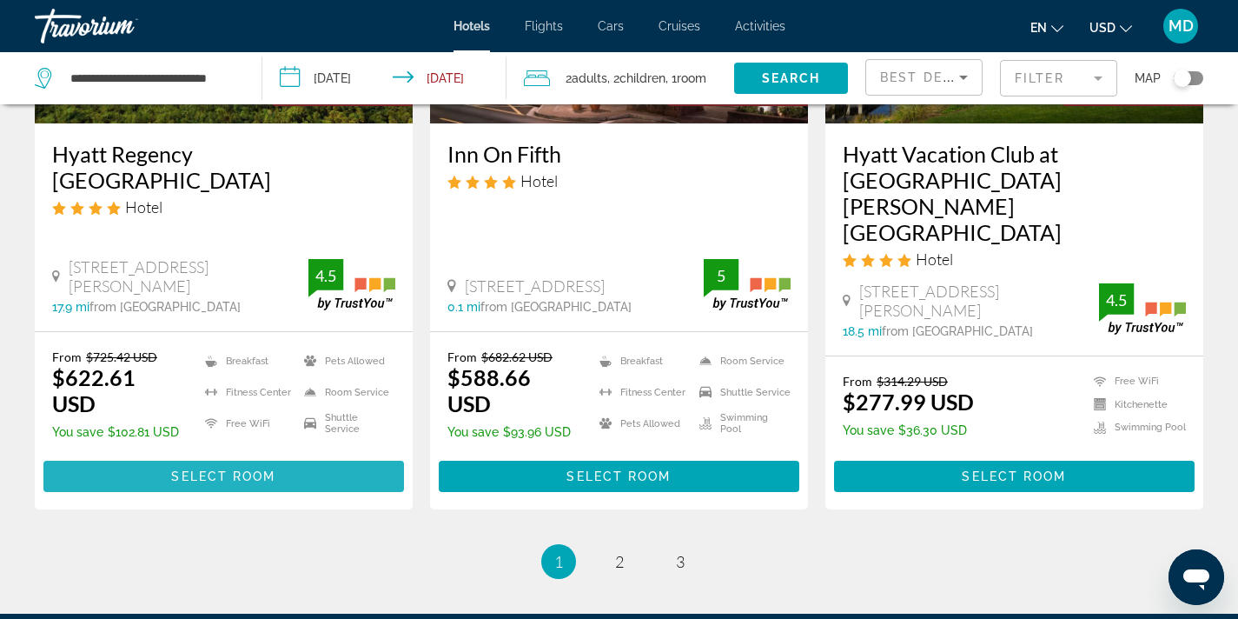
click at [194, 469] on span "Select Room" at bounding box center [223, 476] width 104 height 14
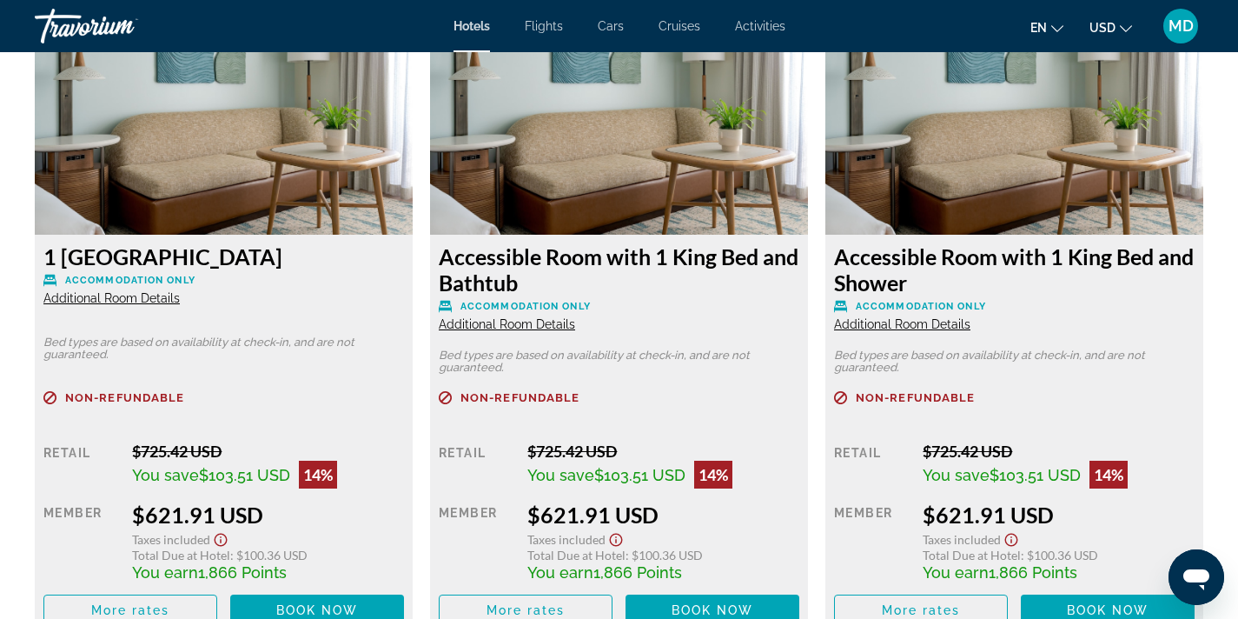
scroll to position [2219, 0]
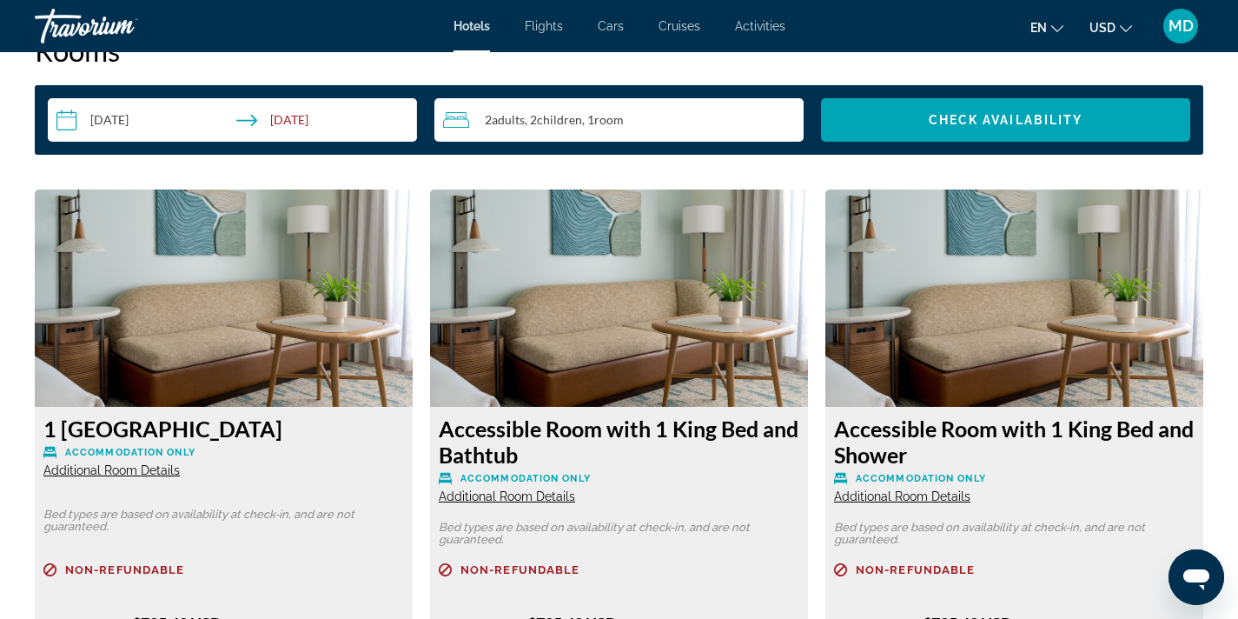
click at [314, 335] on img "Main content" at bounding box center [224, 297] width 378 height 217
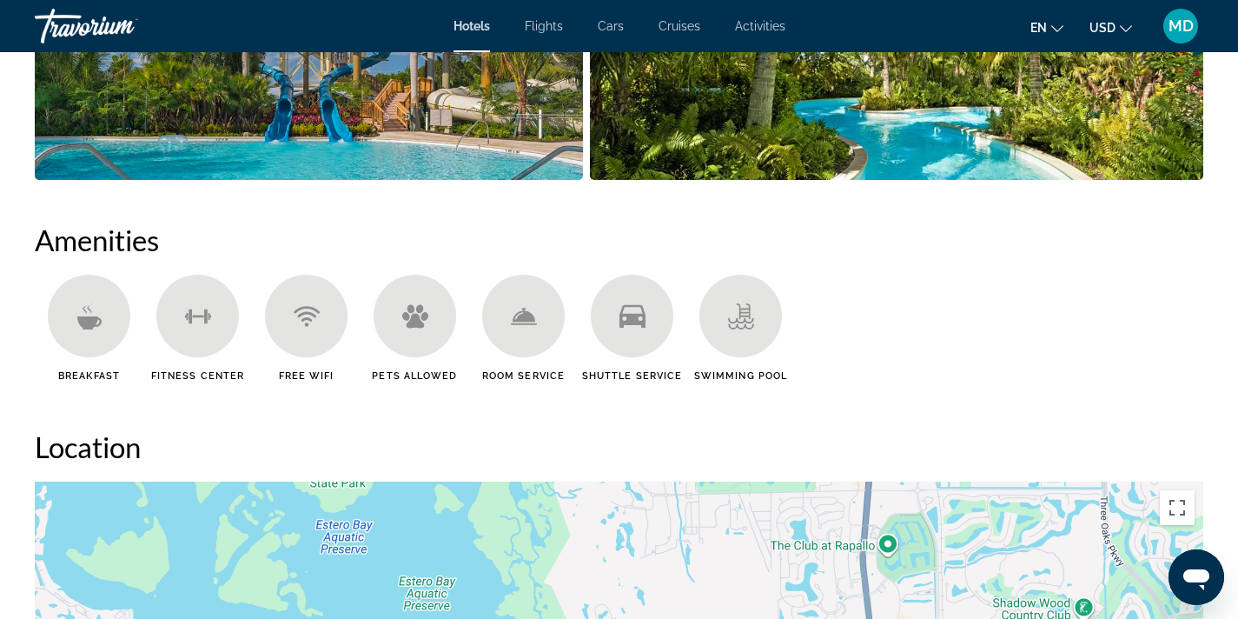
scroll to position [1212, 0]
